Goal: Information Seeking & Learning: Understand process/instructions

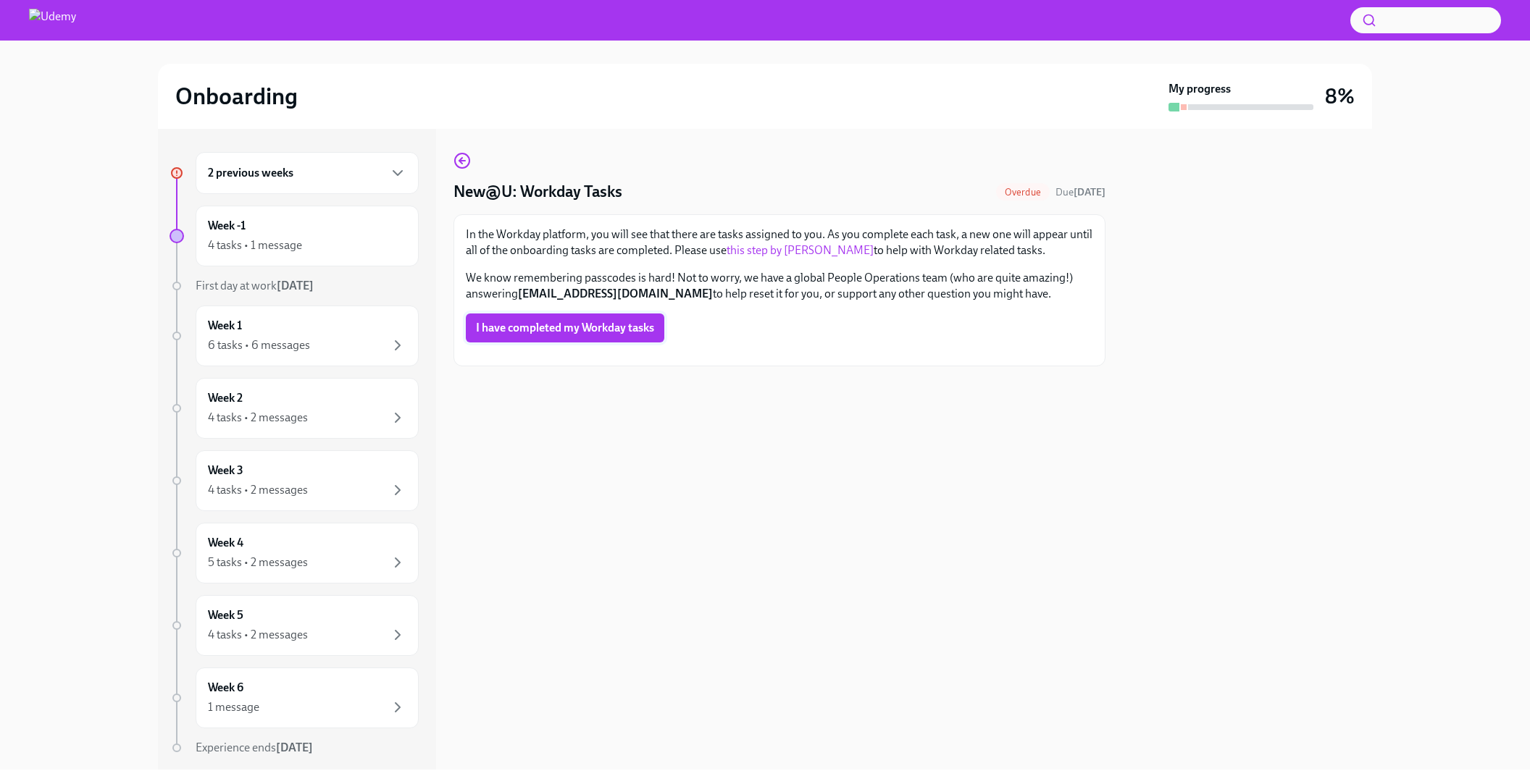
click at [572, 331] on span "I have completed my Workday tasks" at bounding box center [566, 328] width 179 height 14
click at [404, 174] on icon "button" at bounding box center [397, 173] width 17 height 17
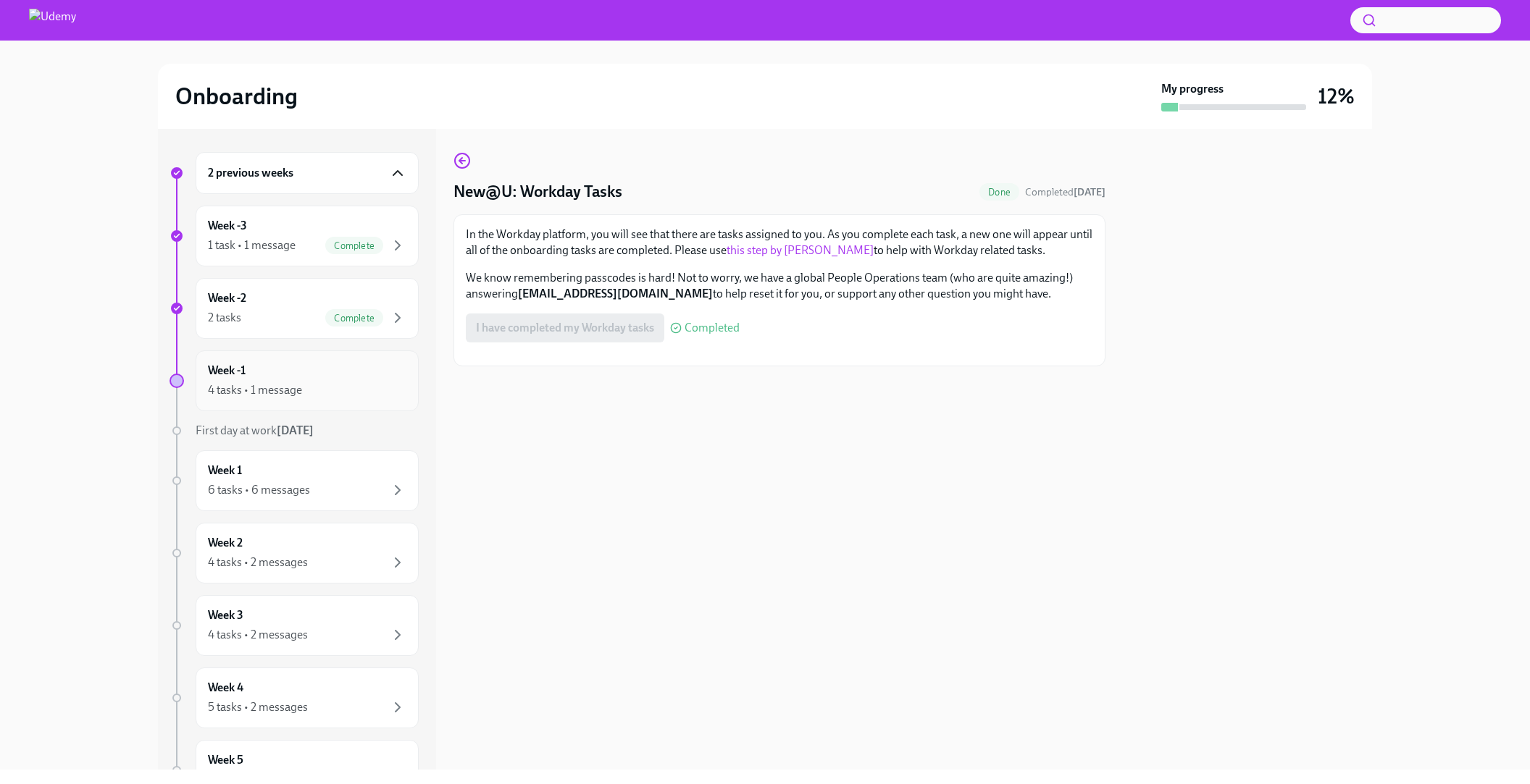
click at [301, 388] on div "4 tasks • 1 message" at bounding box center [306, 390] width 198 height 17
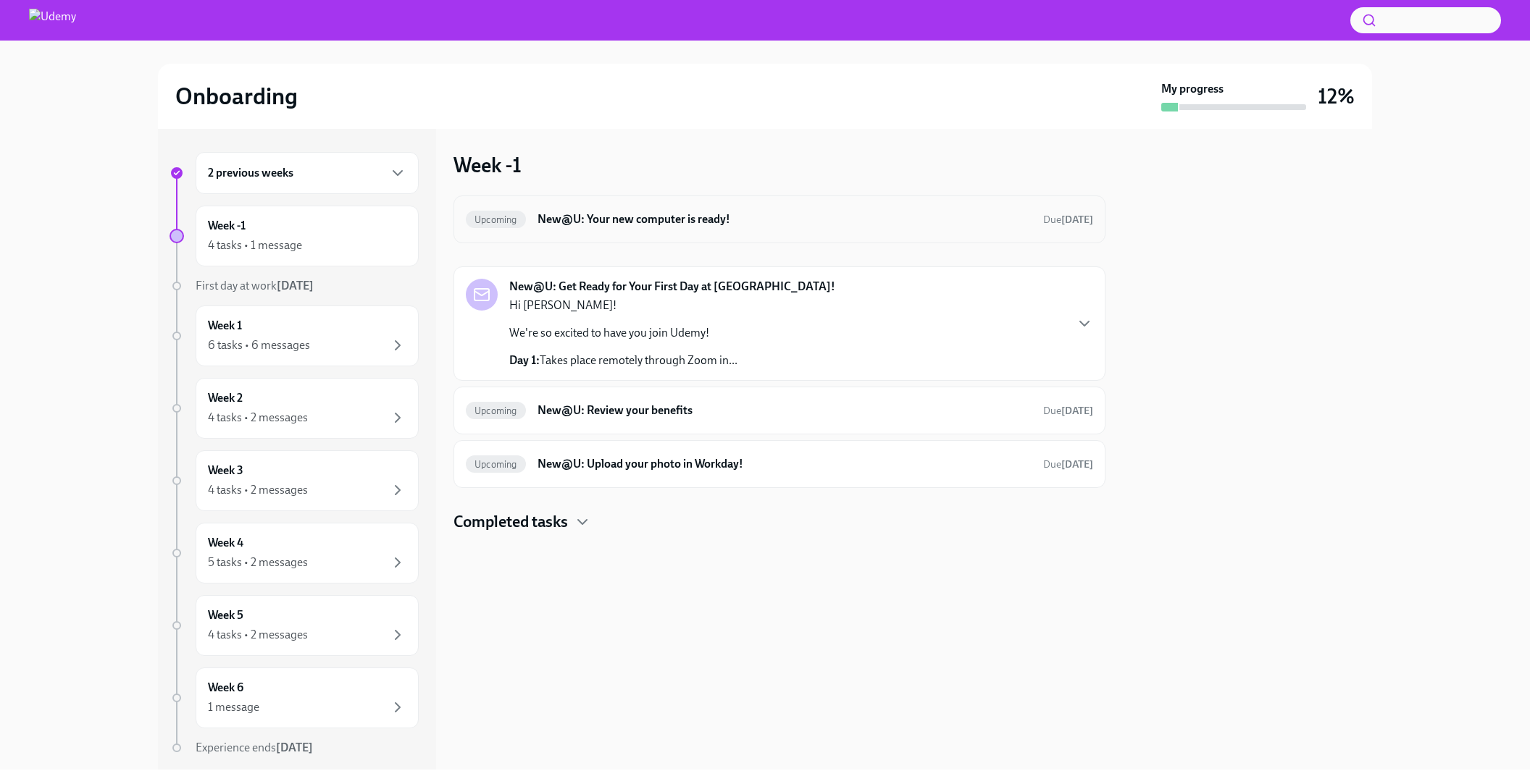
click at [678, 220] on h6 "New@U: Your new computer is ready!" at bounding box center [784, 219] width 494 height 16
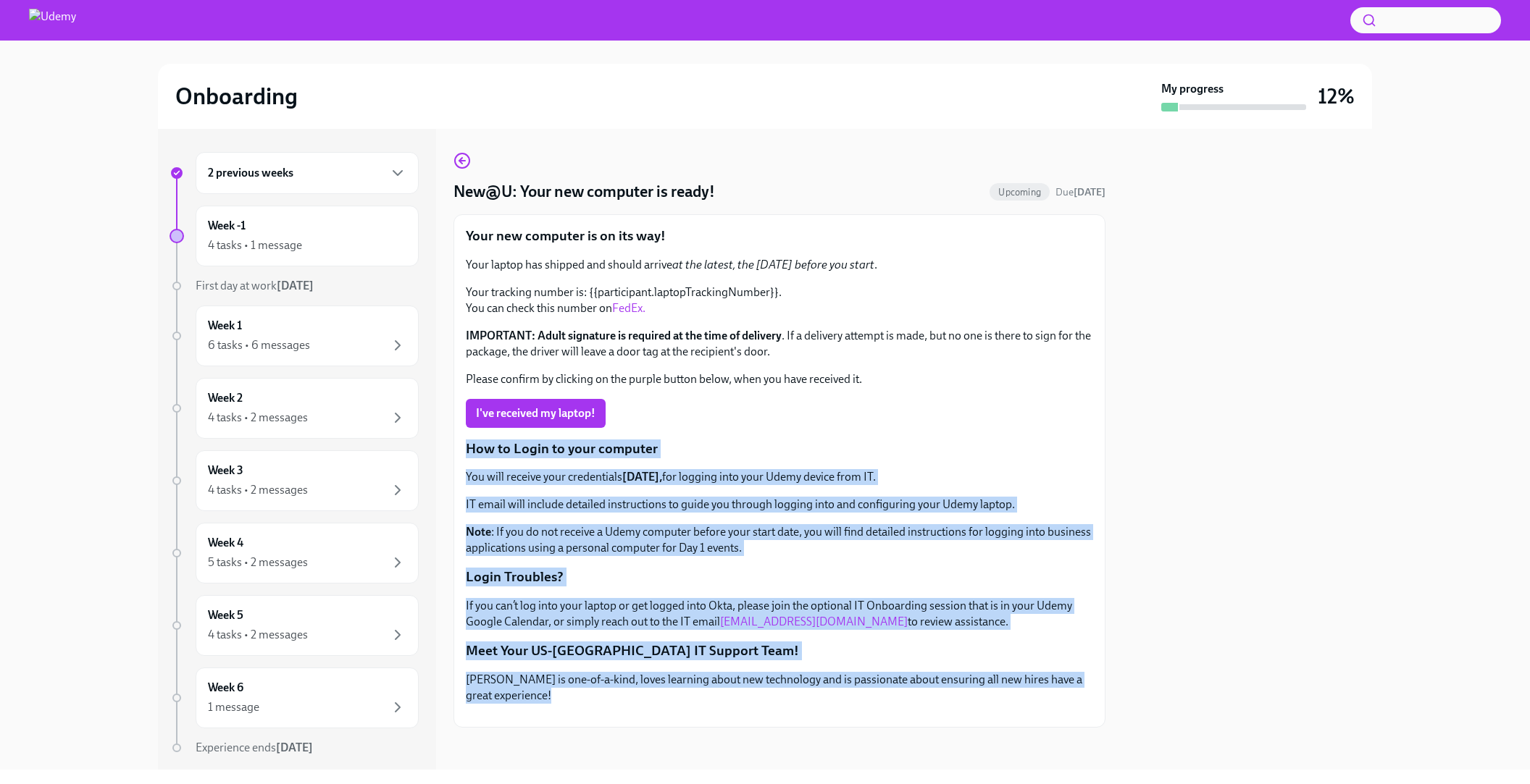
drag, startPoint x: 586, startPoint y: 260, endPoint x: 974, endPoint y: 702, distance: 588.1
click at [974, 702] on div "Your new computer is on its way! Your laptop has shipped and should arrive at t…" at bounding box center [780, 471] width 627 height 488
click at [974, 702] on p "[PERSON_NAME] is one-of-a-kind, loves learning about new technology and is pass…" at bounding box center [780, 688] width 627 height 32
